Goal: Task Accomplishment & Management: Manage account settings

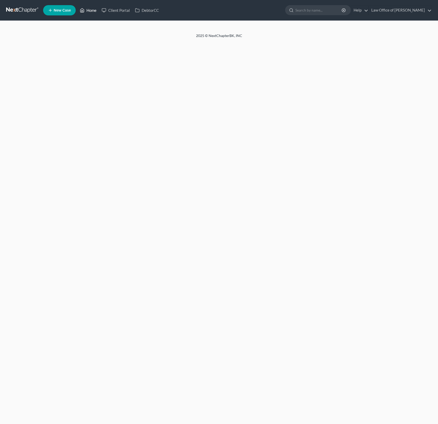
click at [91, 11] on link "Home" at bounding box center [88, 10] width 22 height 9
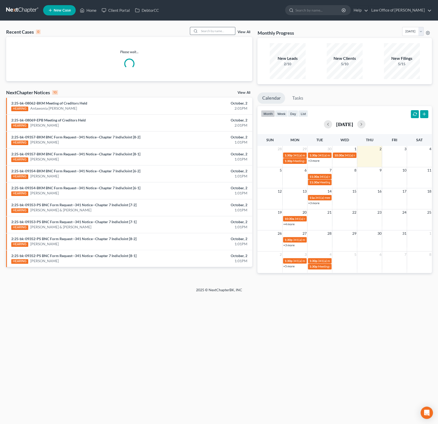
click at [210, 33] on input "search" at bounding box center [217, 30] width 36 height 7
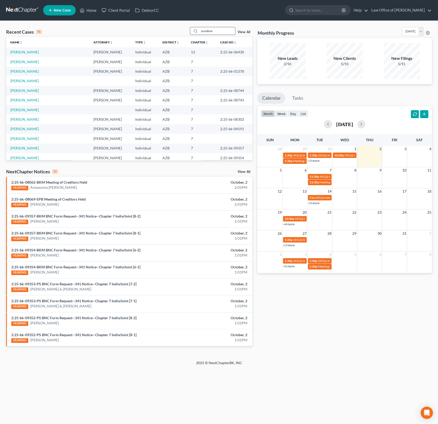
type input "sundene"
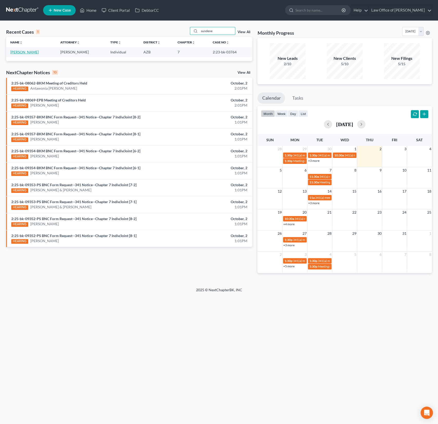
click at [25, 52] on link "[PERSON_NAME]" at bounding box center [24, 52] width 28 height 4
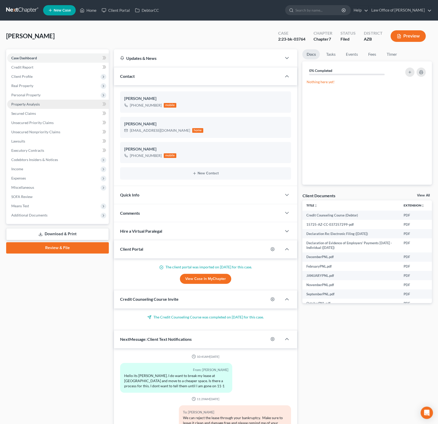
scroll to position [276, 0]
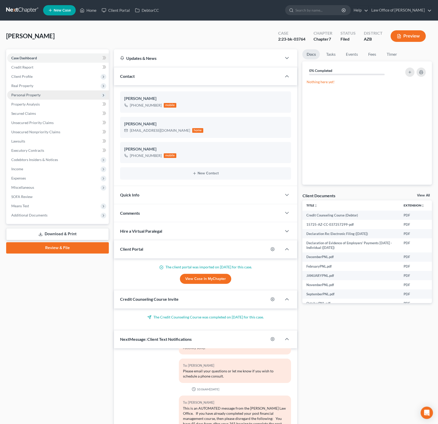
click at [26, 94] on span "Personal Property" at bounding box center [25, 95] width 29 height 4
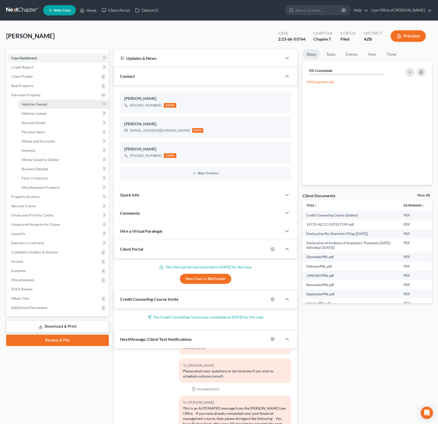
click at [34, 101] on link "Vehicles Owned" at bounding box center [62, 104] width 91 height 9
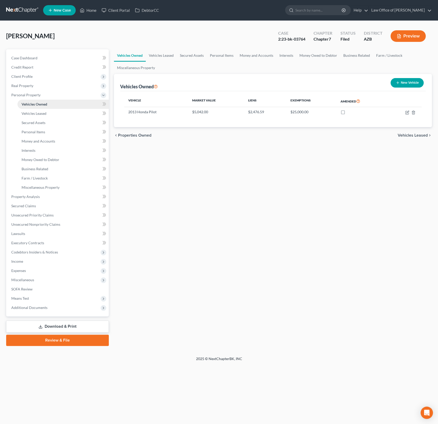
click at [34, 107] on link "Vehicles Owned" at bounding box center [62, 104] width 91 height 9
click at [33, 112] on span "Vehicles Leased" at bounding box center [34, 113] width 25 height 4
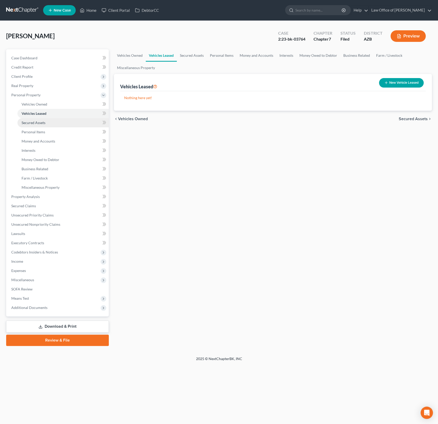
click at [34, 123] on span "Secured Assets" at bounding box center [34, 122] width 24 height 4
click at [34, 132] on span "Personal Items" at bounding box center [34, 132] width 24 height 4
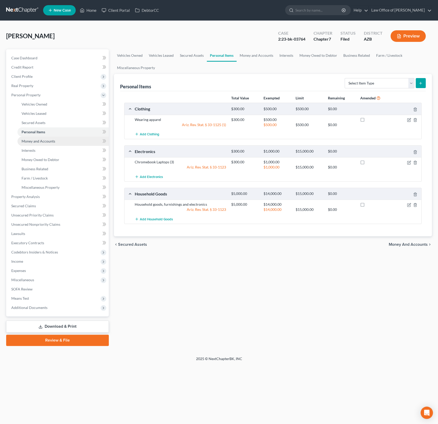
click at [36, 142] on span "Money and Accounts" at bounding box center [39, 141] width 34 height 4
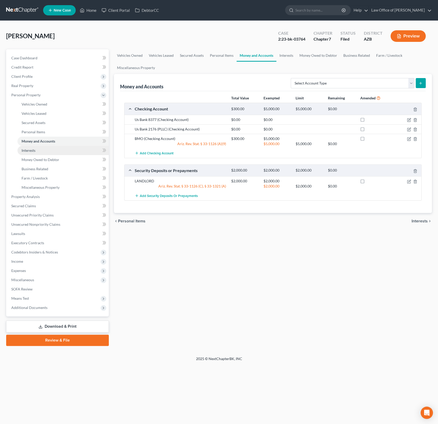
click at [33, 149] on span "Interests" at bounding box center [29, 150] width 14 height 4
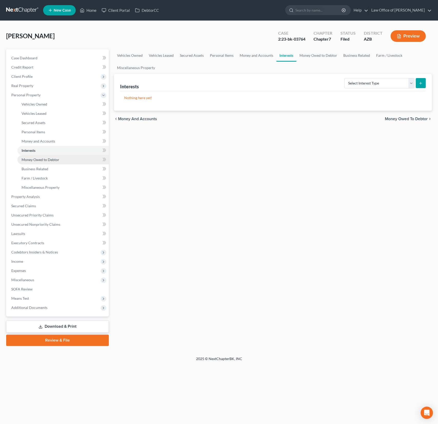
click at [36, 157] on link "Money Owed to Debtor" at bounding box center [62, 159] width 91 height 9
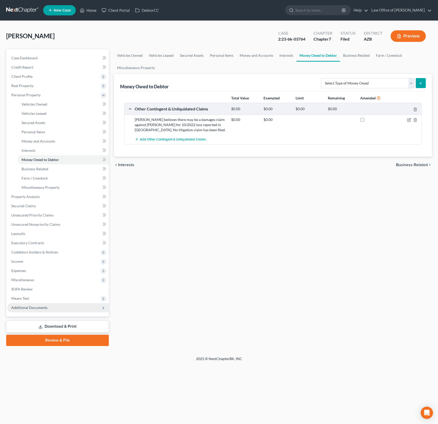
click at [32, 305] on span "Additional Documents" at bounding box center [29, 307] width 36 height 4
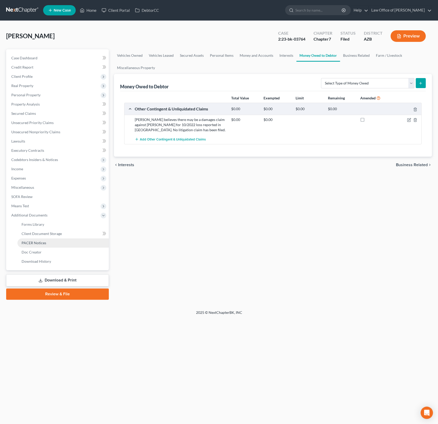
click at [35, 239] on link "PACER Notices" at bounding box center [62, 242] width 91 height 9
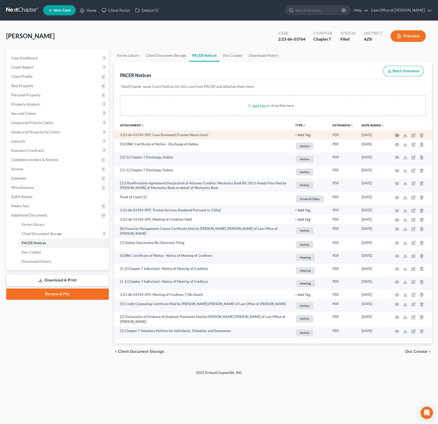
click at [397, 134] on icon "button" at bounding box center [397, 135] width 4 height 4
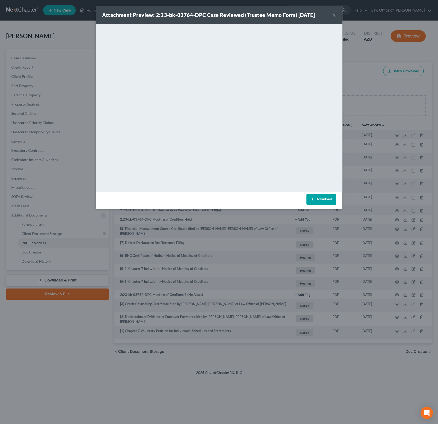
click at [335, 14] on button "×" at bounding box center [335, 15] width 4 height 6
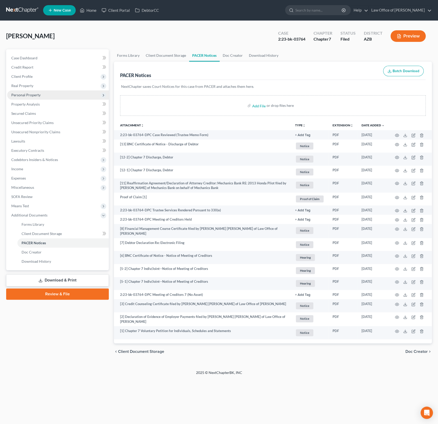
click at [31, 95] on span "Personal Property" at bounding box center [25, 95] width 29 height 4
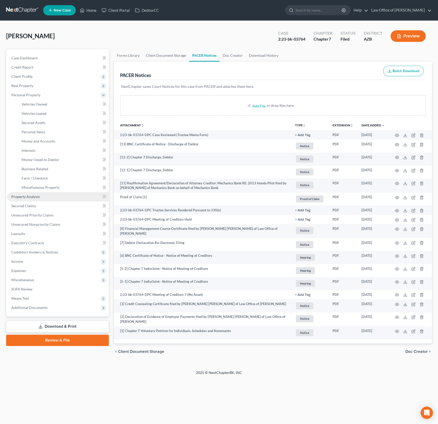
click at [30, 194] on link "Property Analysis" at bounding box center [58, 196] width 102 height 9
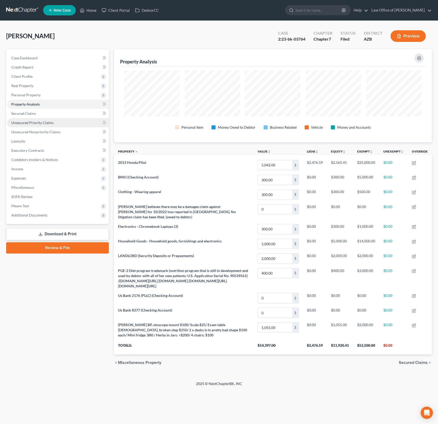
scroll to position [93, 318]
